Goal: Task Accomplishment & Management: Manage account settings

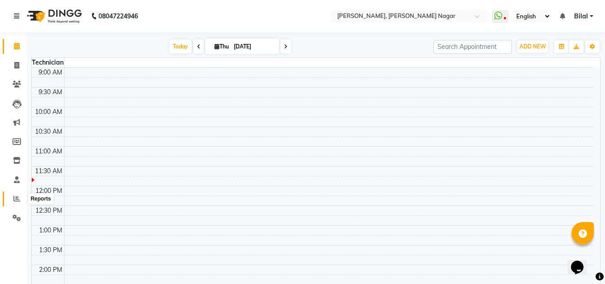
click at [17, 198] on icon at bounding box center [16, 198] width 7 height 7
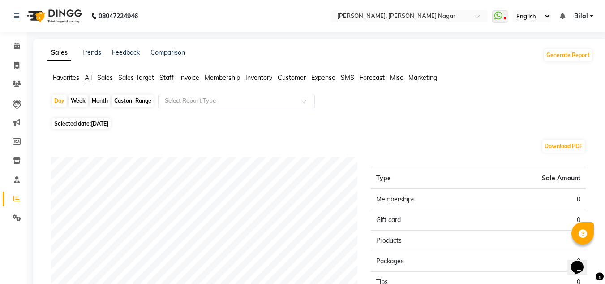
click at [120, 117] on div "Day Week Month Custom Range Select Report Type Selected date: [DATE] Download P…" at bounding box center [320, 259] width 546 height 331
click at [111, 119] on span "Selected date: [DATE]" at bounding box center [81, 123] width 59 height 11
select select "9"
select select "2025"
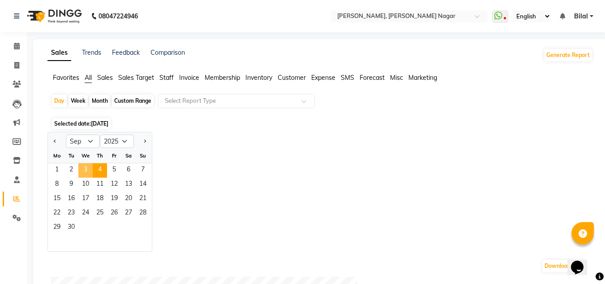
click at [82, 164] on span "3" at bounding box center [85, 170] width 14 height 14
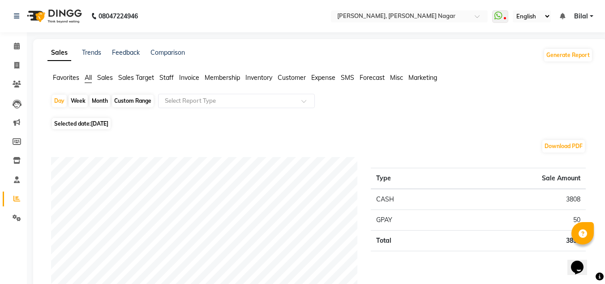
scroll to position [0, 0]
click at [588, 12] on span "Bilal" at bounding box center [581, 15] width 14 height 9
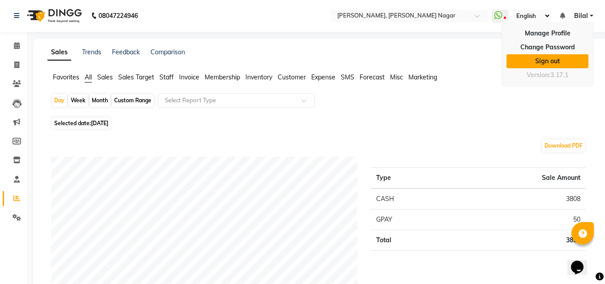
click at [563, 59] on link "Sign out" at bounding box center [548, 61] width 82 height 14
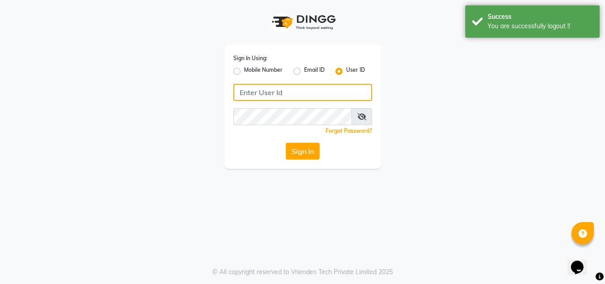
type input "7760894079"
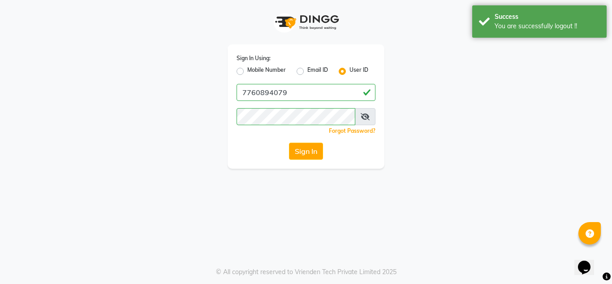
click at [244, 71] on div "Mobile Number" at bounding box center [261, 71] width 49 height 11
click at [247, 69] on label "Mobile Number" at bounding box center [266, 71] width 39 height 11
click at [247, 69] on input "Mobile Number" at bounding box center [250, 69] width 6 height 6
radio input "true"
radio input "false"
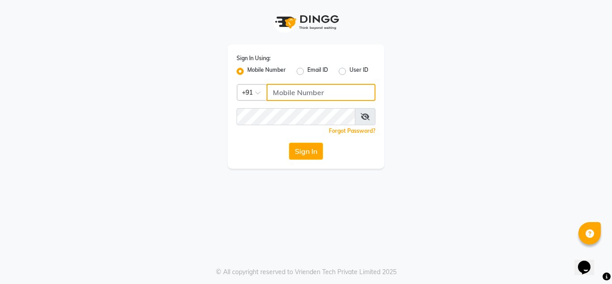
click at [316, 96] on input "Username" at bounding box center [321, 92] width 109 height 17
type input "9611560759"
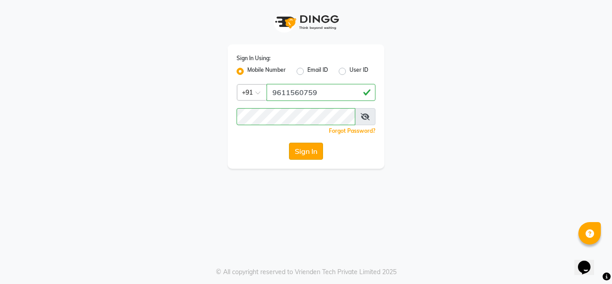
drag, startPoint x: 326, startPoint y: 151, endPoint x: 319, endPoint y: 152, distance: 6.5
click at [319, 152] on div "Sign In" at bounding box center [306, 150] width 139 height 17
click at [319, 152] on button "Sign In" at bounding box center [306, 150] width 34 height 17
